Goal: Find specific page/section

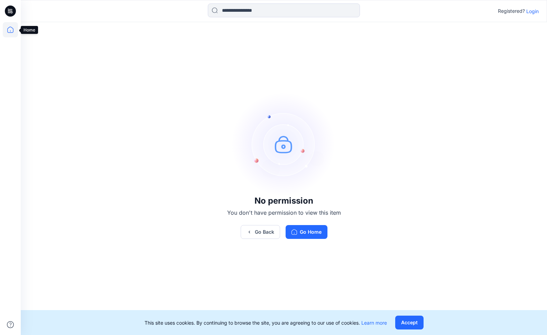
click at [8, 29] on icon at bounding box center [10, 30] width 6 height 6
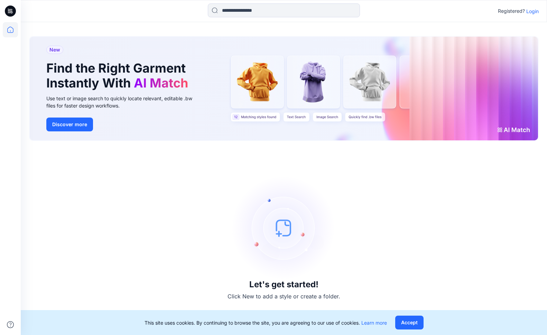
click at [532, 10] on p "Login" at bounding box center [532, 11] width 12 height 7
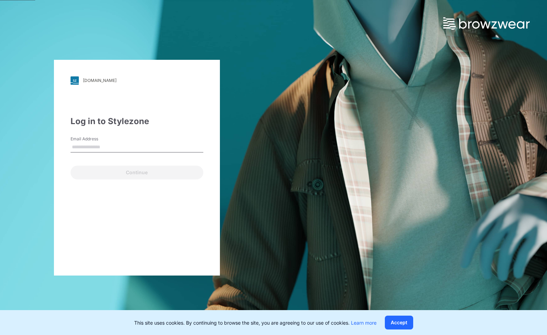
type input "**********"
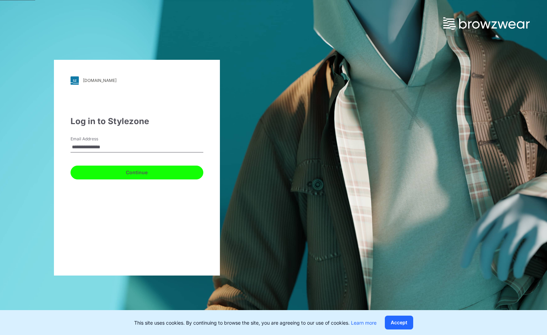
click at [122, 175] on button "Continue" at bounding box center [137, 173] width 133 height 14
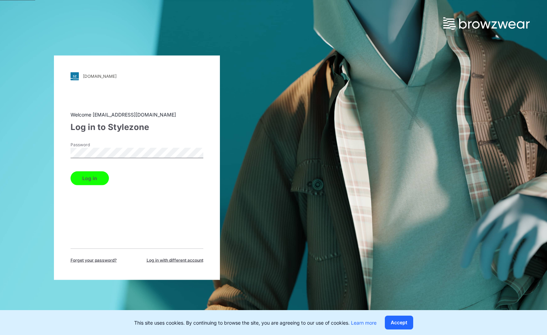
click at [98, 178] on button "Log in" at bounding box center [90, 178] width 38 height 14
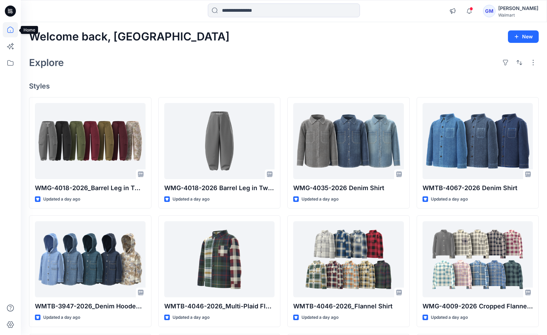
click at [8, 28] on icon at bounding box center [10, 30] width 6 height 6
click at [13, 25] on icon at bounding box center [10, 29] width 15 height 15
click at [8, 31] on icon at bounding box center [10, 30] width 6 height 6
click at [8, 62] on icon at bounding box center [10, 62] width 15 height 15
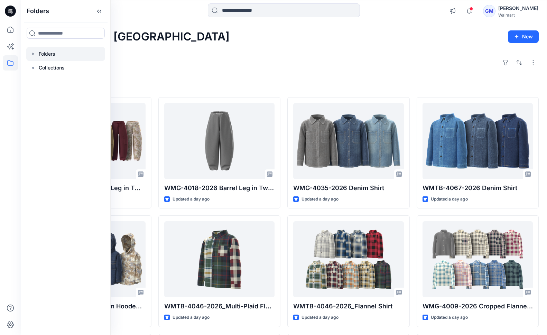
click at [47, 53] on div at bounding box center [65, 54] width 79 height 14
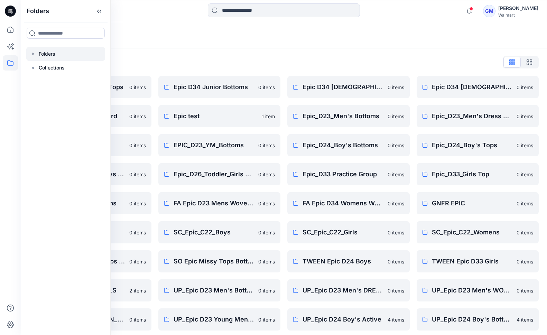
click at [172, 10] on div at bounding box center [283, 10] width 263 height 15
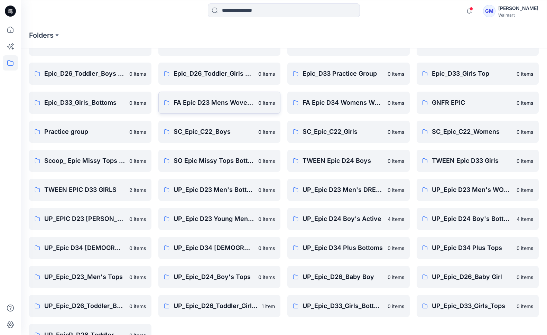
scroll to position [120, 0]
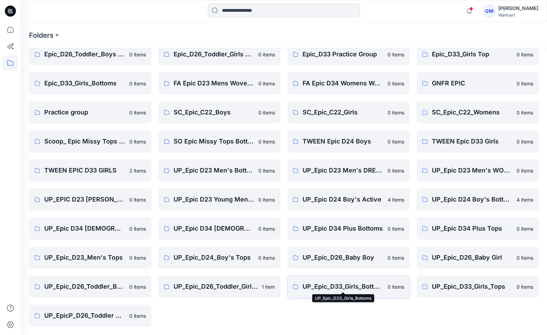
click at [358, 284] on p "UP_Epic_D33_Girls_Bottoms" at bounding box center [343, 287] width 81 height 10
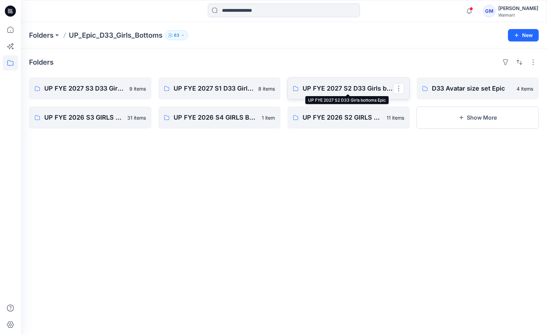
click at [349, 87] on p "UP FYE 2027 S2 D33 Girls bottoms Epic" at bounding box center [348, 89] width 91 height 10
click at [92, 91] on p "UP FYE 2027 S3 D33 Girls bottoms Epic" at bounding box center [89, 89] width 91 height 10
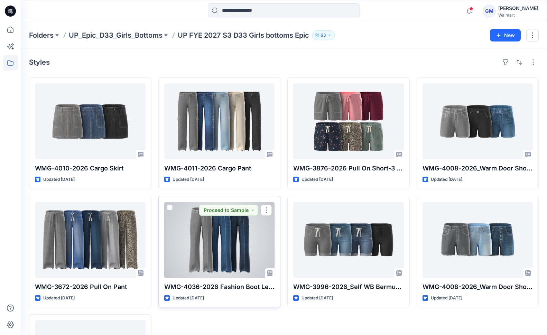
click at [232, 245] on div at bounding box center [219, 240] width 111 height 76
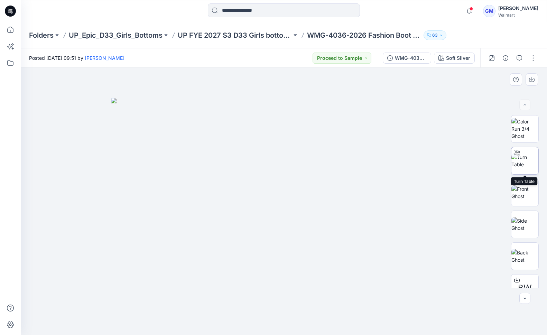
click at [523, 165] on img at bounding box center [525, 161] width 27 height 15
click at [524, 194] on img at bounding box center [525, 192] width 27 height 15
click at [526, 157] on img at bounding box center [525, 161] width 27 height 15
click at [410, 59] on div "WMG-4036-2026 Fashion Boot Leg Jean_Full Colorway" at bounding box center [411, 58] width 32 height 8
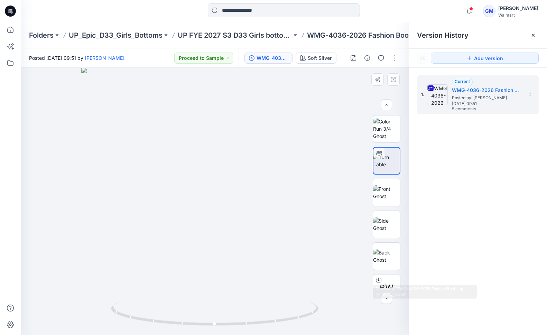
scroll to position [77, 0]
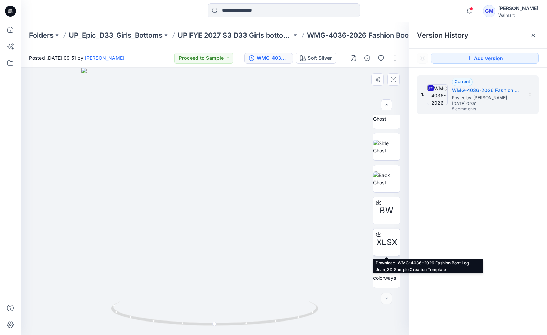
click at [377, 236] on icon at bounding box center [379, 235] width 6 height 6
click at [235, 202] on div at bounding box center [215, 201] width 388 height 267
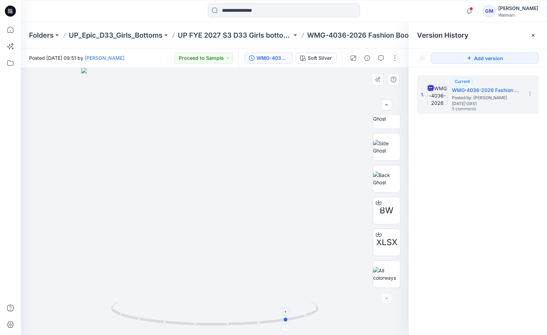
drag, startPoint x: 165, startPoint y: 306, endPoint x: 239, endPoint y: 303, distance: 73.8
click at [239, 303] on icon at bounding box center [215, 315] width 209 height 26
drag, startPoint x: 212, startPoint y: 239, endPoint x: 151, endPoint y: 234, distance: 61.1
click at [151, 234] on div at bounding box center [215, 201] width 388 height 267
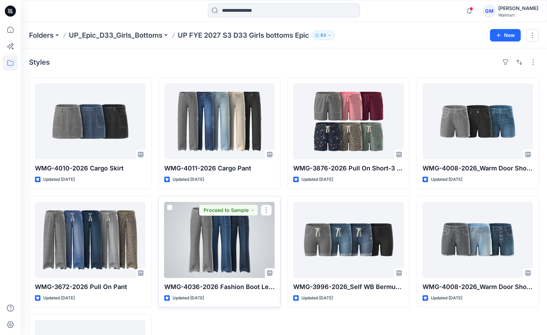
click at [233, 245] on div at bounding box center [219, 240] width 111 height 76
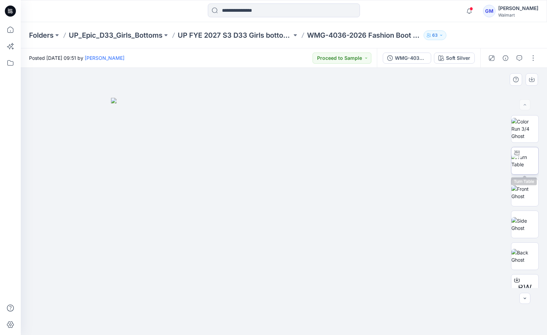
click at [528, 164] on img at bounding box center [525, 161] width 27 height 15
drag, startPoint x: 295, startPoint y: 295, endPoint x: 340, endPoint y: 289, distance: 45.3
click at [340, 289] on div at bounding box center [284, 201] width 526 height 267
drag, startPoint x: 340, startPoint y: 289, endPoint x: 451, endPoint y: 271, distance: 112.6
click at [451, 271] on div at bounding box center [284, 201] width 526 height 267
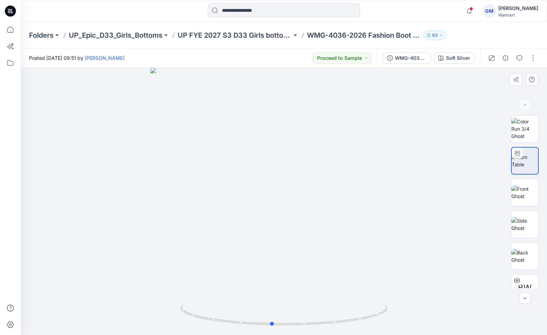
drag, startPoint x: 312, startPoint y: 247, endPoint x: 351, endPoint y: 247, distance: 39.1
click at [352, 247] on div at bounding box center [284, 201] width 526 height 267
click at [391, 248] on div at bounding box center [284, 201] width 526 height 267
drag, startPoint x: 325, startPoint y: 259, endPoint x: 370, endPoint y: 260, distance: 45.0
click at [370, 259] on div at bounding box center [284, 201] width 526 height 267
